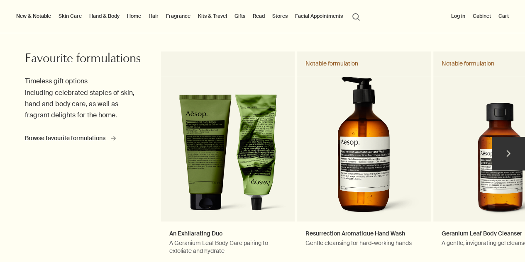
click at [517, 154] on button "chevron" at bounding box center [507, 153] width 33 height 33
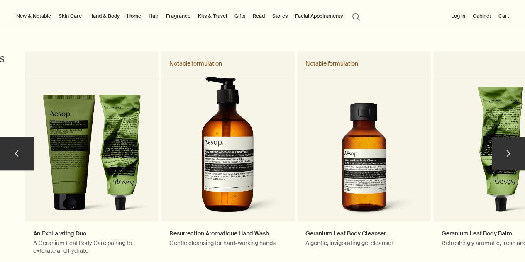
click at [517, 154] on button "chevron" at bounding box center [507, 153] width 33 height 33
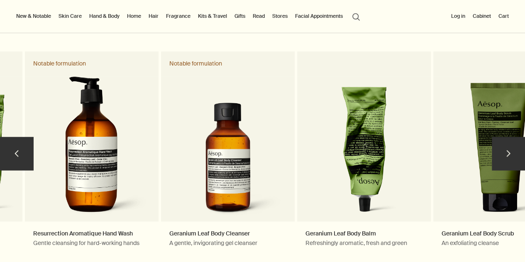
click at [517, 154] on button "chevron" at bounding box center [507, 153] width 33 height 33
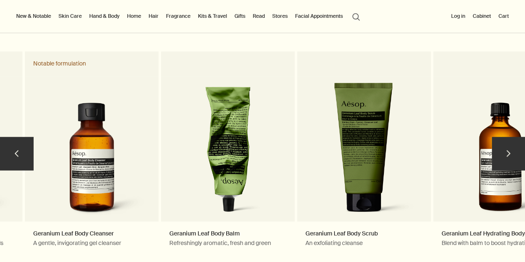
click at [517, 154] on button "chevron" at bounding box center [507, 153] width 33 height 33
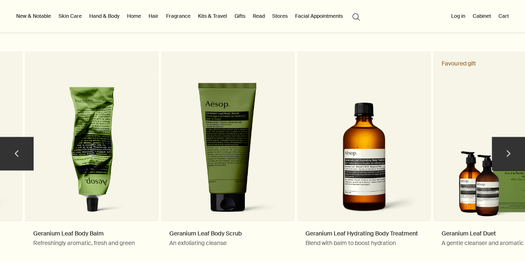
click at [517, 154] on button "chevron" at bounding box center [507, 153] width 33 height 33
click at [501, 153] on button "chevron" at bounding box center [507, 153] width 33 height 33
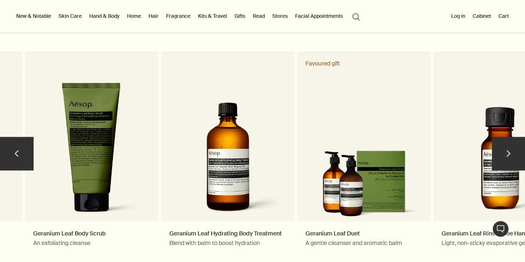
click at [501, 153] on button "chevron" at bounding box center [507, 153] width 33 height 33
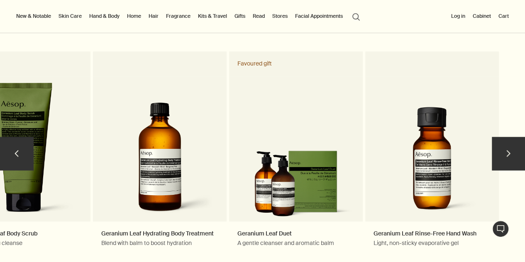
click at [501, 153] on button "chevron" at bounding box center [507, 153] width 33 height 33
click at [505, 149] on button "chevron" at bounding box center [507, 153] width 33 height 33
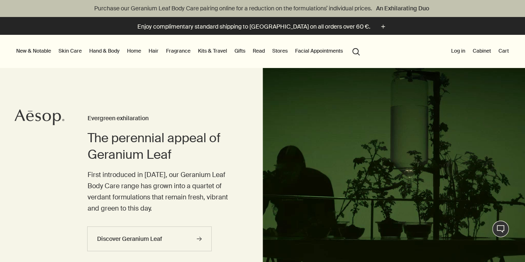
drag, startPoint x: 195, startPoint y: 93, endPoint x: 219, endPoint y: 252, distance: 160.5
click at [219, 252] on div "Discover Geranium Leaf rightArrow" at bounding box center [157, 242] width 141 height 33
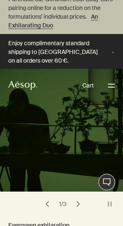
scroll to position [0, 0]
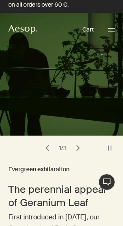
click at [51, 170] on h3 "Evergreen exhilaration" at bounding box center [61, 170] width 106 height 10
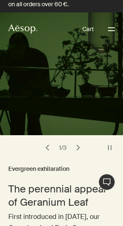
click at [76, 148] on button "chevron" at bounding box center [78, 148] width 12 height 12
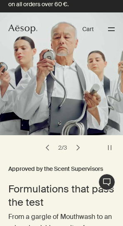
click at [77, 146] on button "chevron" at bounding box center [78, 148] width 12 height 12
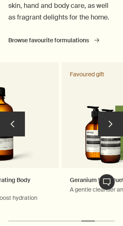
scroll to position [522, 0]
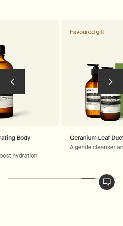
click at [108, 87] on button "chevron" at bounding box center [110, 81] width 25 height 25
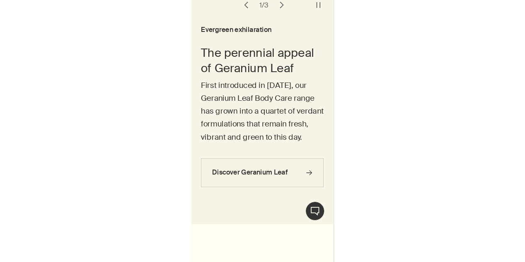
scroll to position [0, 0]
